Goal: Task Accomplishment & Management: Manage account settings

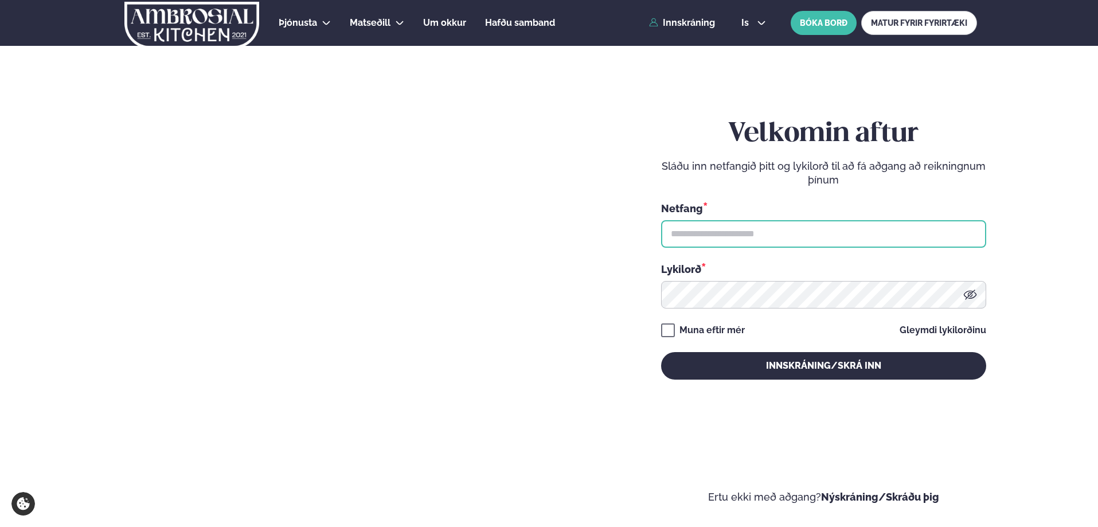
click at [725, 237] on input "text" at bounding box center [823, 234] width 325 height 28
type input "**********"
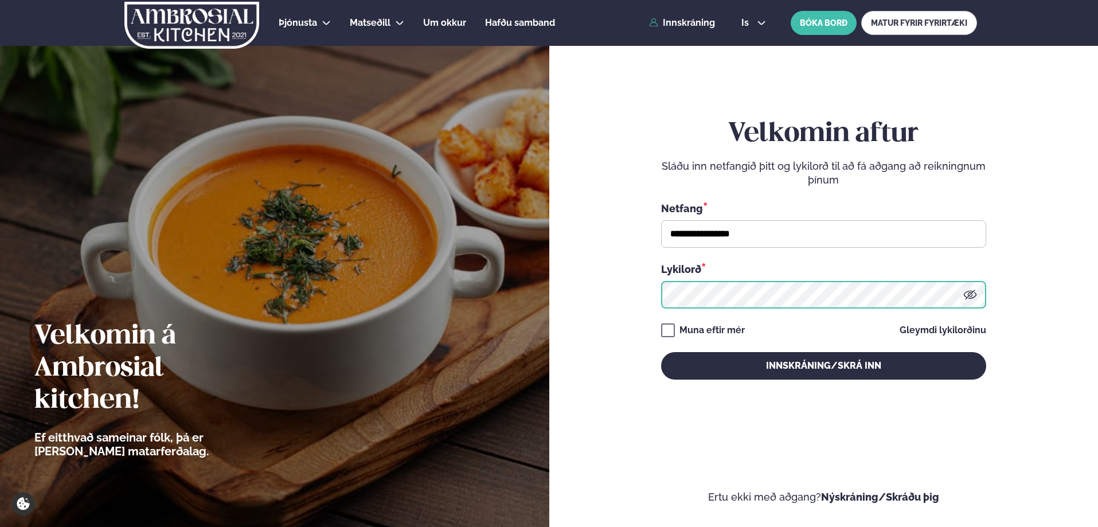
click at [661, 352] on button "Innskráning/Skrá inn" at bounding box center [823, 366] width 325 height 28
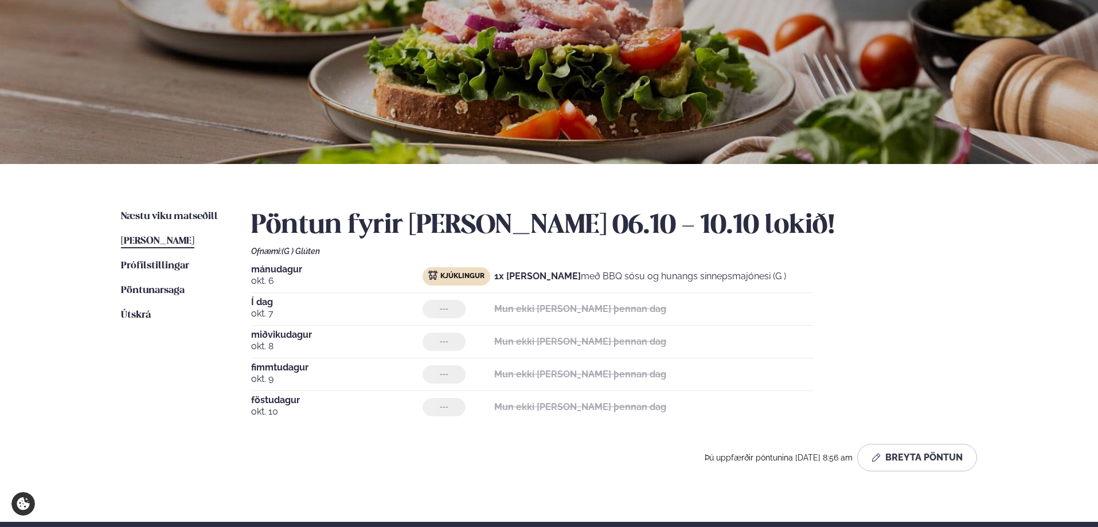
scroll to position [115, 0]
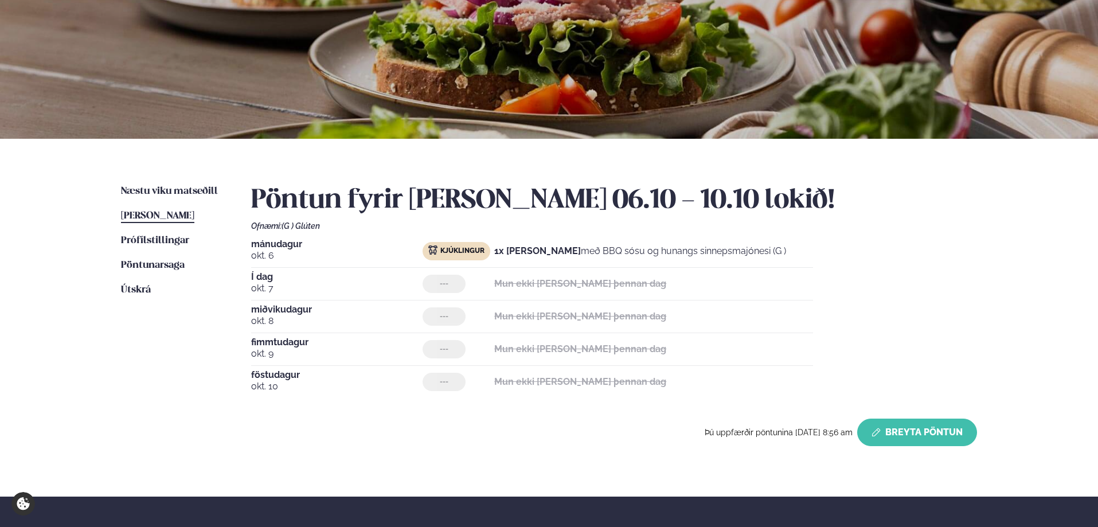
click at [924, 431] on button "Breyta Pöntun" at bounding box center [917, 433] width 120 height 28
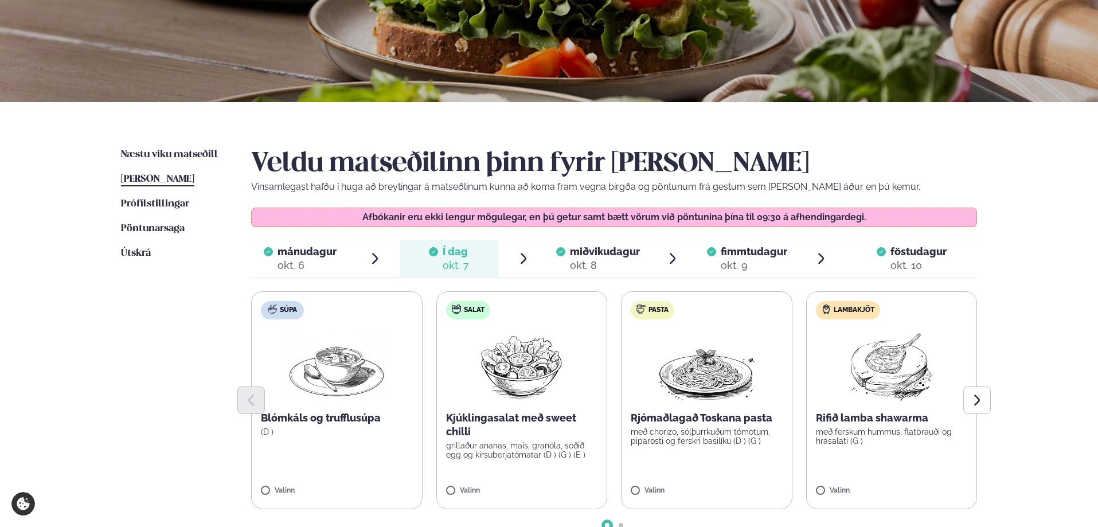
scroll to position [172, 0]
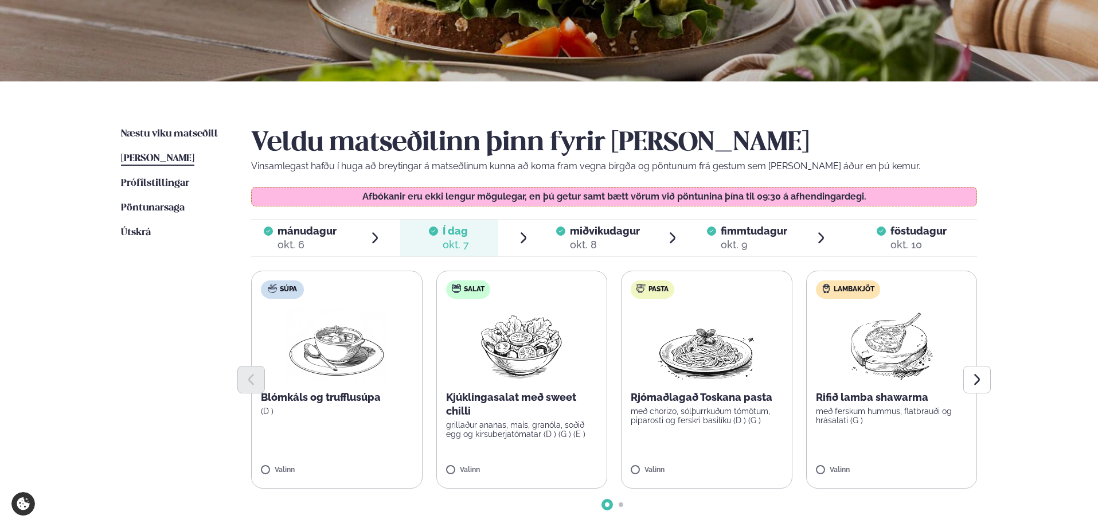
click at [608, 235] on span "miðvikudagur" at bounding box center [605, 231] width 70 height 12
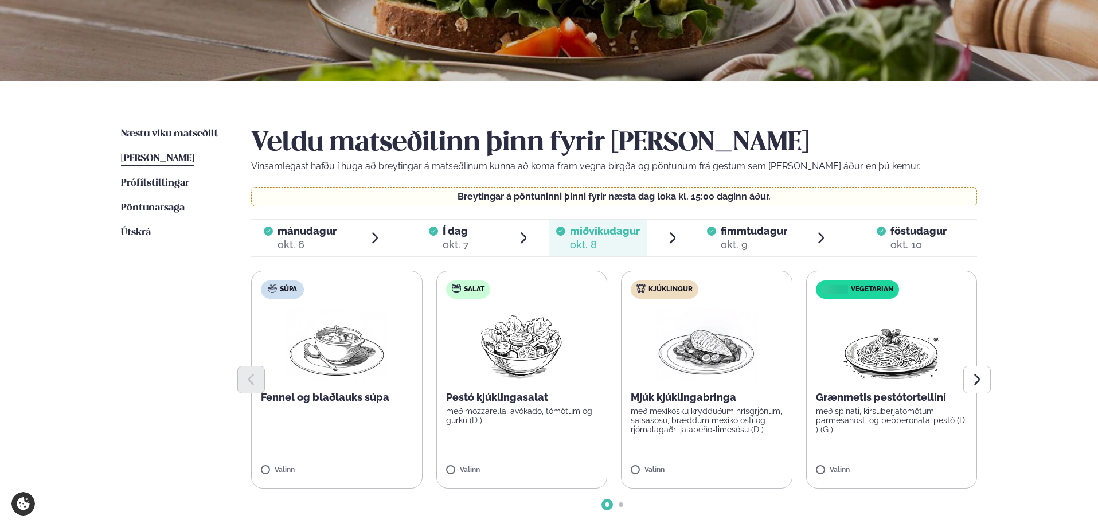
click at [771, 234] on span "fimmtudagur" at bounding box center [754, 231] width 67 height 12
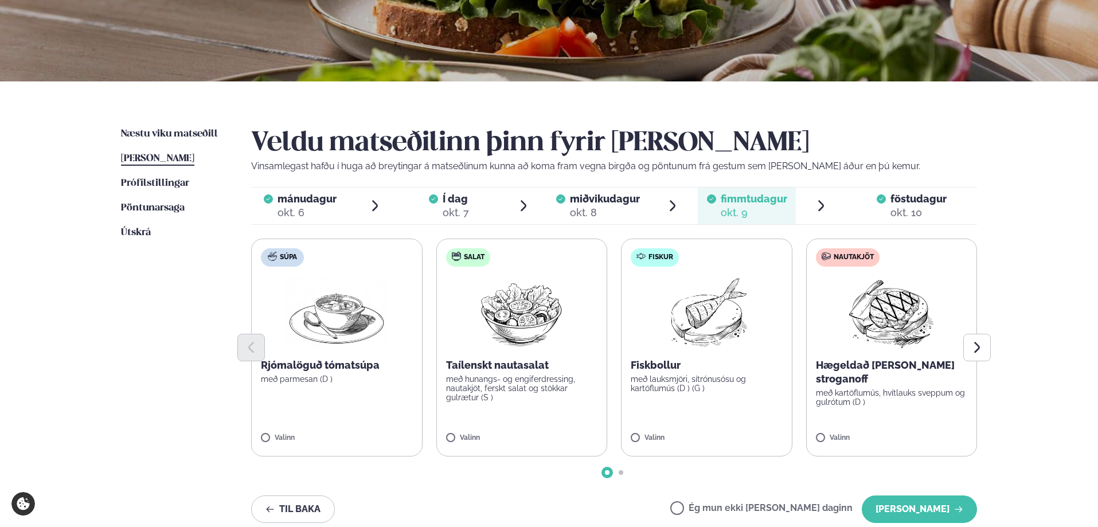
click at [926, 199] on span "föstudagur" at bounding box center [919, 199] width 56 height 12
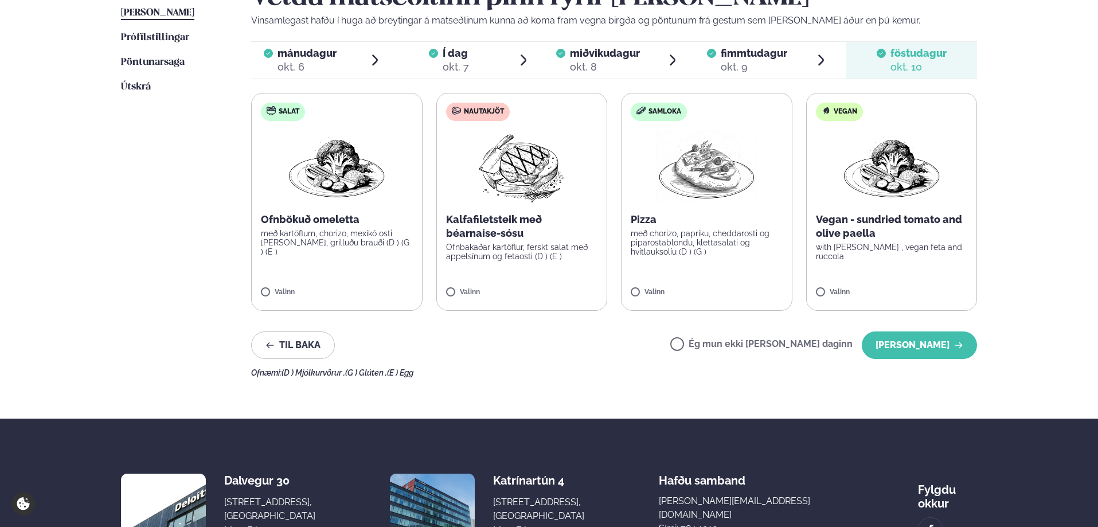
scroll to position [344, 0]
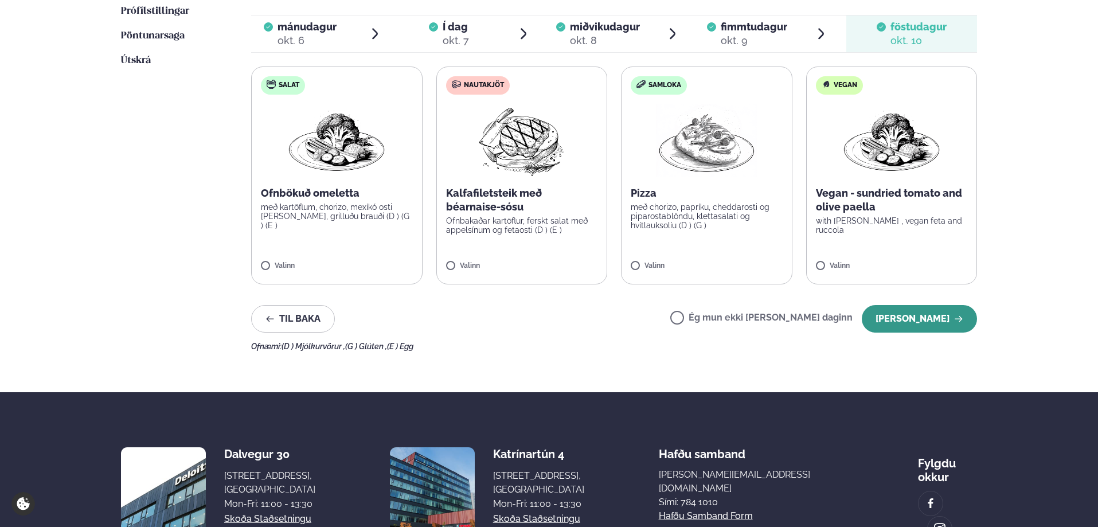
click at [950, 319] on button "[PERSON_NAME]" at bounding box center [919, 319] width 115 height 28
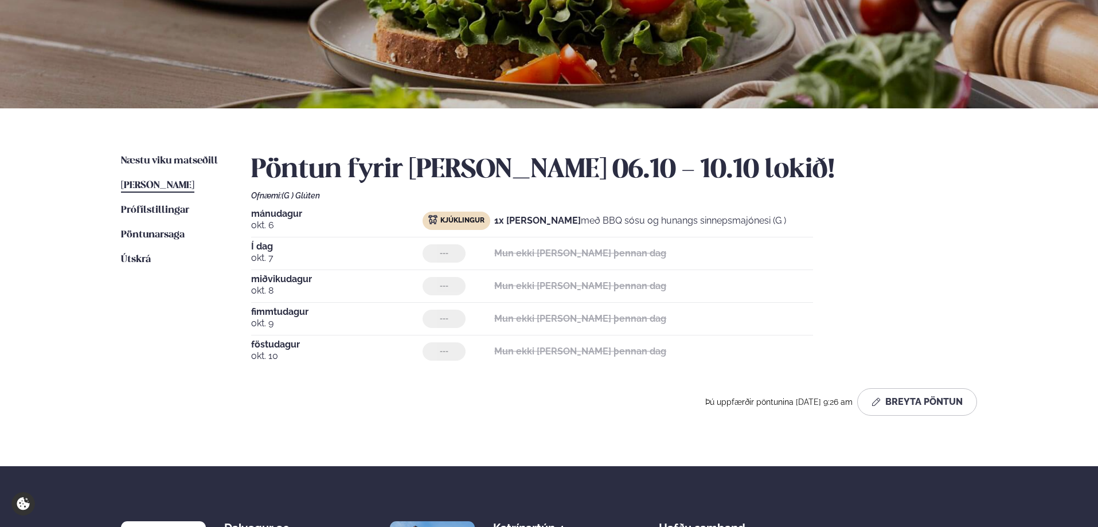
scroll to position [145, 0]
click at [130, 263] on span "Útskrá" at bounding box center [136, 260] width 30 height 10
